Goal: Communication & Community: Answer question/provide support

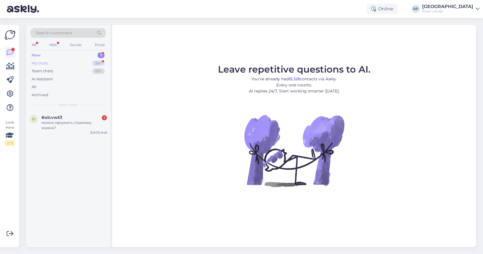
click at [80, 66] on div "My chats 99+" at bounding box center [67, 63] width 75 height 8
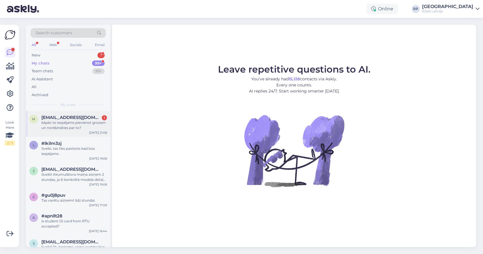
click at [81, 126] on div "kāpēc to iespējams pievienot grozam un norēķināties par to?" at bounding box center [74, 125] width 66 height 10
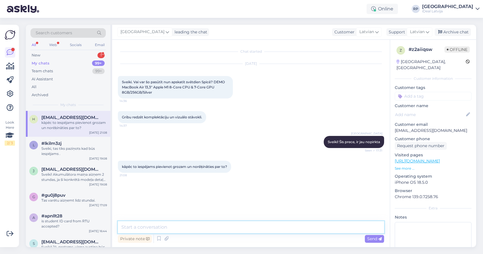
click at [189, 227] on textarea at bounding box center [251, 227] width 266 height 12
click at [85, 54] on div "New 1" at bounding box center [67, 55] width 75 height 8
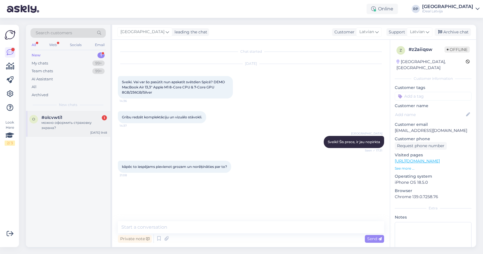
click at [70, 111] on div "o #olcvwti1 1 можно оформить страховку экрана? [DATE] 9:48" at bounding box center [68, 124] width 85 height 26
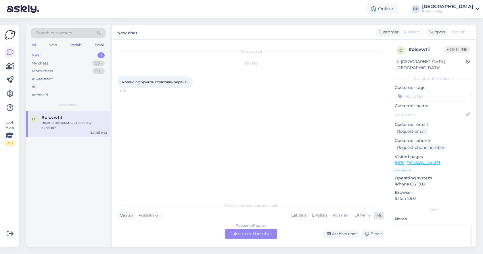
click at [296, 214] on div "Latvian" at bounding box center [298, 215] width 20 height 9
click at [261, 236] on div "Russian to Latvian Take over the chat" at bounding box center [251, 233] width 52 height 10
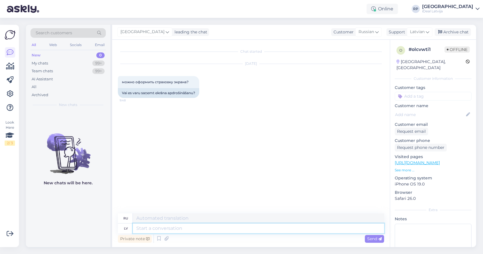
click at [238, 229] on textarea at bounding box center [258, 228] width 251 height 10
type textarea "Sveiki,"
type textarea "Привет,"
type textarea "Sveiki, apdrošināšanu v"
type textarea "Привет, страховка"
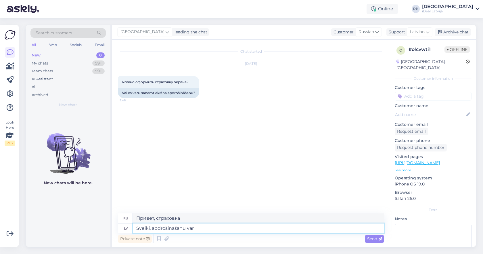
type textarea "Sveiki, apdrošināšanu var n"
type textarea "Здравствуйте, страховка доступна."
type textarea "Sveiki, apdrošināšanu var noformēt tika"
type textarea "Здравствуйте, страховку можно оформить."
type textarea "Sveiki, apdrošināšanu var noformēt tikai ier"
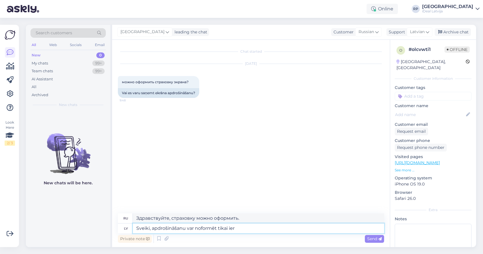
type textarea "Здравствуйте, страховку можно оформить только"
type textarea "Sveiki, apdrošināšanu var noformēt tikai ierīces pi"
type textarea "Здравствуйте, застраховать можно только устройства."
type textarea "Sveiki, apdrošināšanu var noformēt tikai ierīces pirkuma b"
type textarea "Здравствуйте, страховку можно оформить только при покупке устройства."
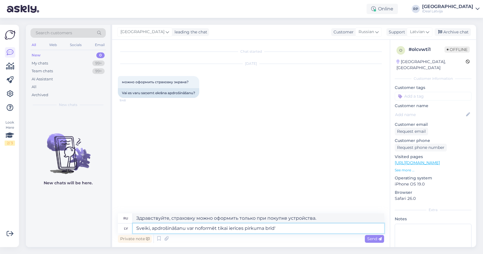
type textarea "Sveiki, apdrošināšanu var noformēt tikai ierīces pirkuma brīdī"
type textarea "Здравствуйте, страховку можно оформить только в момент покупки устройства."
type textarea "Sveiki, apdrošināšanu var noformēt tikai ierīces pirkuma brīdī."
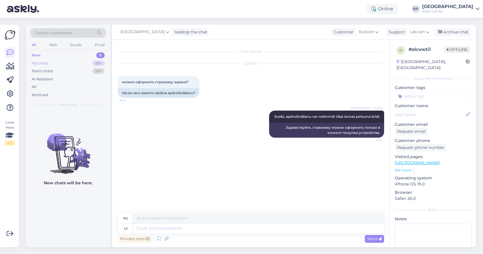
click at [42, 65] on div "My chats" at bounding box center [40, 63] width 16 height 6
